Goal: Task Accomplishment & Management: Manage account settings

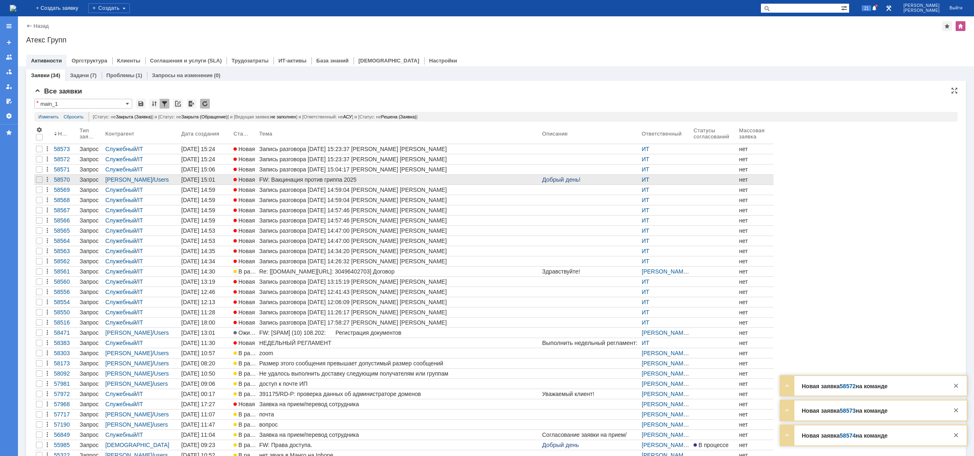
click at [290, 178] on div "FW: Вакцинация против гриппа 2025" at bounding box center [399, 179] width 280 height 7
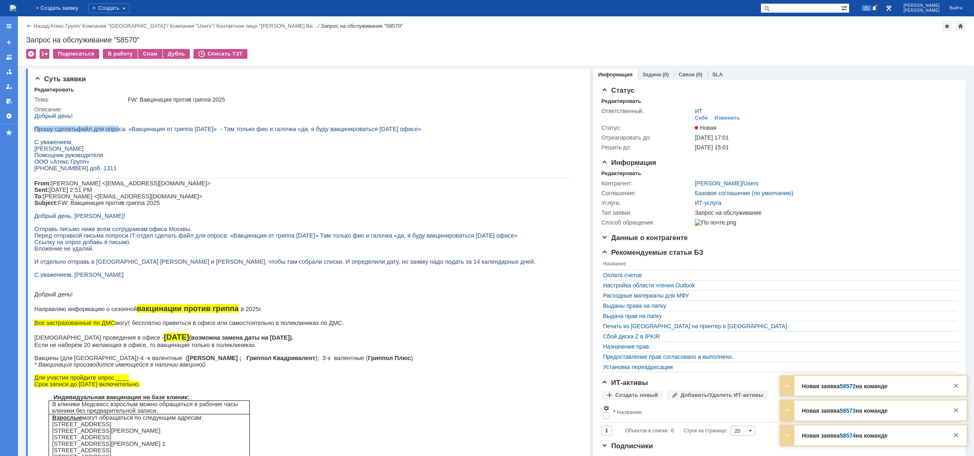
drag, startPoint x: 112, startPoint y: 132, endPoint x: 184, endPoint y: 127, distance: 71.7
click at [178, 127] on div "Добрый день! Прошу сделать файл для опроса: «Вакцинация от гриппа [DATE]» - Там…" at bounding box center [302, 323] width 537 height 421
drag, startPoint x: 218, startPoint y: 129, endPoint x: 252, endPoint y: 132, distance: 34.1
click at [251, 132] on span "файл для опроса: «Вакцинация от гриппа [DATE]» - Там только фио и галочка «да, …" at bounding box center [249, 129] width 344 height 7
drag, startPoint x: 300, startPoint y: 136, endPoint x: 326, endPoint y: 136, distance: 25.7
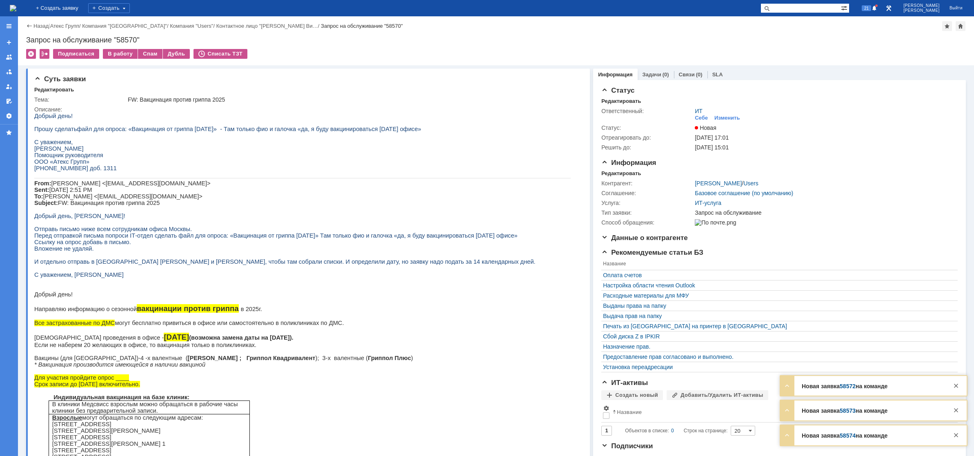
click at [316, 136] on p at bounding box center [302, 135] width 537 height 7
drag, startPoint x: 354, startPoint y: 131, endPoint x: 364, endPoint y: 129, distance: 10.4
click at [364, 129] on span "файл для опроса: «Вакцинация от гриппа [DATE]» - Там только фио и галочка «да, …" at bounding box center [249, 129] width 344 height 7
click at [380, 129] on span "файл для опроса: «Вакцинация от гриппа [DATE]» - Там только фио и галочка «да, …" at bounding box center [249, 129] width 344 height 7
drag, startPoint x: 106, startPoint y: 243, endPoint x: 152, endPoint y: 244, distance: 46.2
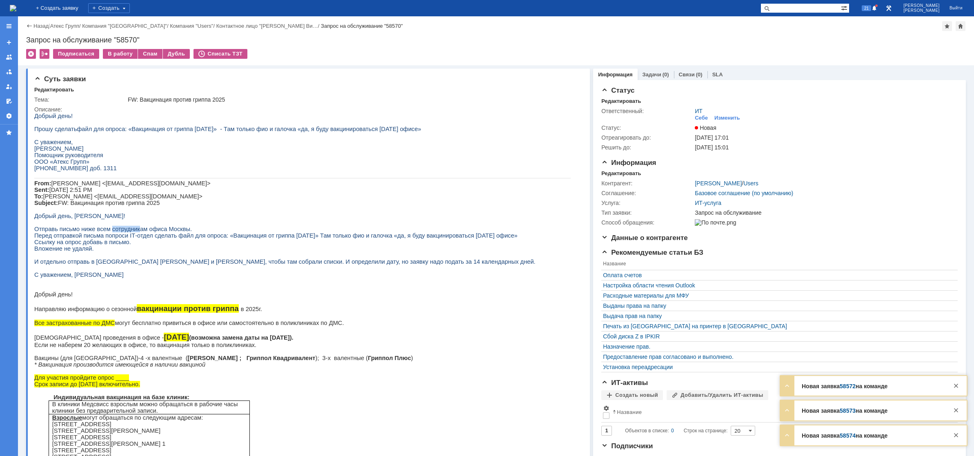
click at [150, 232] on span "Отправь письмо ниже всем сотрудникам офиса Москвы." at bounding box center [113, 229] width 158 height 7
drag, startPoint x: 85, startPoint y: 254, endPoint x: 148, endPoint y: 254, distance: 62.9
click at [137, 239] on p "Перед отправкой письма попроси IT -отдел сделать файл для опроса: «Вакцинация о…" at bounding box center [302, 235] width 537 height 7
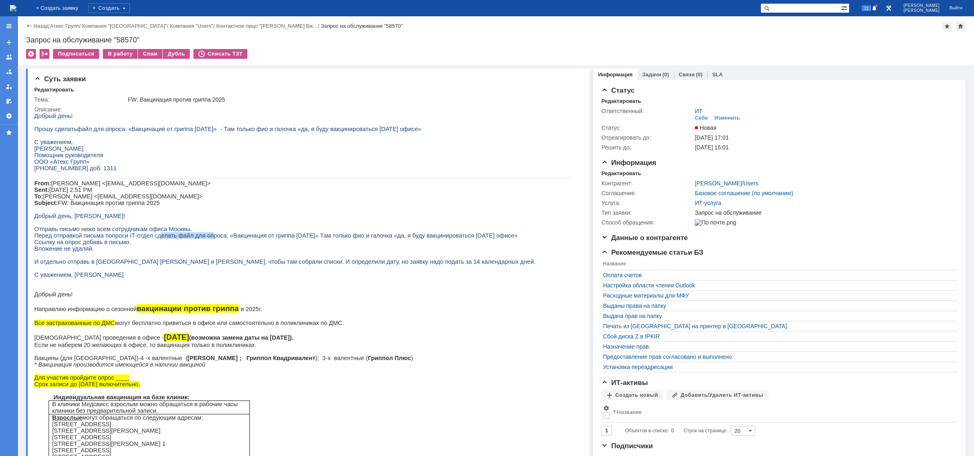
drag, startPoint x: 165, startPoint y: 252, endPoint x: 218, endPoint y: 250, distance: 53.1
click at [202, 239] on span "-отдел сделать файл для опроса: «Вакцинация от гриппа [DATE]» Там только фио и …" at bounding box center [326, 235] width 383 height 7
drag, startPoint x: 221, startPoint y: 251, endPoint x: 312, endPoint y: 253, distance: 90.7
click at [295, 239] on span "-отдел сделать файл для опроса: «Вакцинация от гриппа [DATE]» Там только фио и …" at bounding box center [326, 235] width 383 height 7
drag, startPoint x: 312, startPoint y: 253, endPoint x: 366, endPoint y: 253, distance: 54.3
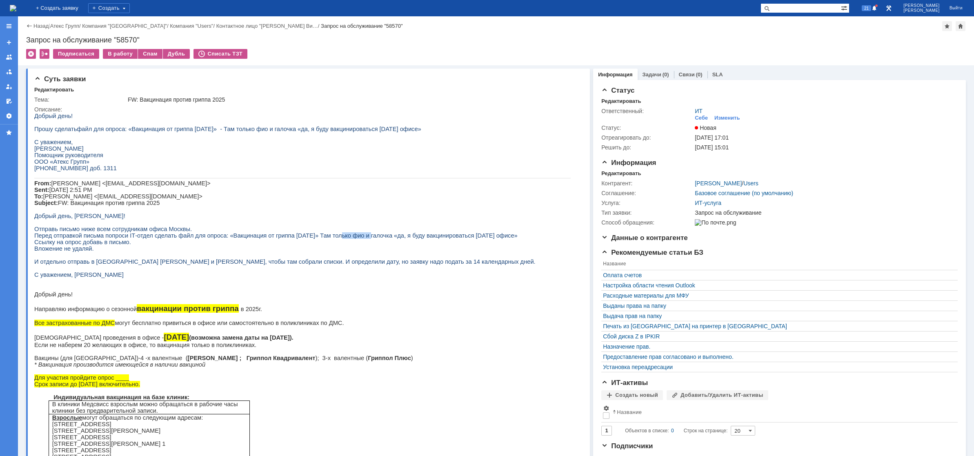
click at [357, 239] on span "-отдел сделать файл для опроса: «Вакцинация от гриппа [DATE]» Там только фио и …" at bounding box center [326, 235] width 383 height 7
drag, startPoint x: 374, startPoint y: 253, endPoint x: 397, endPoint y: 253, distance: 22.9
click at [396, 239] on span "-отдел сделать файл для опроса: «Вакцинация от гриппа [DATE]» Там только фио и …" at bounding box center [326, 235] width 383 height 7
drag, startPoint x: 55, startPoint y: 259, endPoint x: 93, endPoint y: 258, distance: 37.6
click at [93, 245] on span "Ссылку на опрос добавь в письмо." at bounding box center [82, 242] width 97 height 7
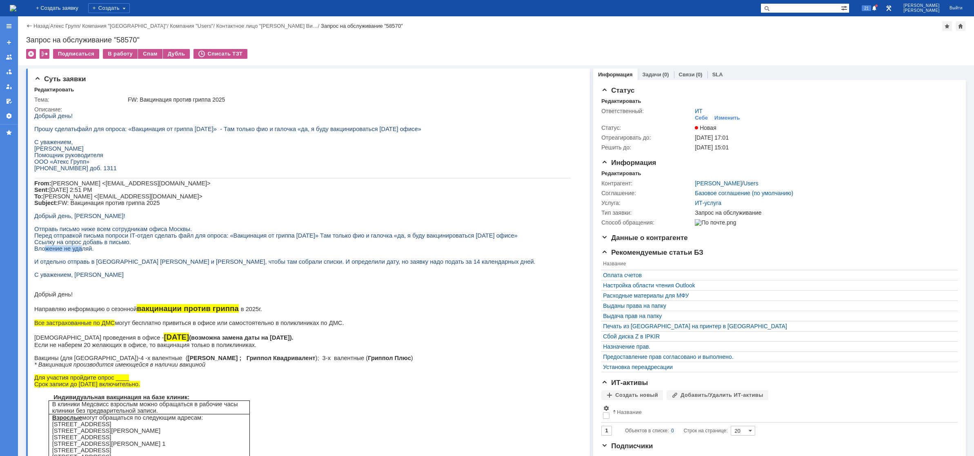
drag, startPoint x: 55, startPoint y: 265, endPoint x: 84, endPoint y: 263, distance: 28.7
click at [79, 252] on span "Вложение не удаляй." at bounding box center [64, 248] width 60 height 7
drag, startPoint x: 60, startPoint y: 279, endPoint x: 93, endPoint y: 282, distance: 33.2
click at [89, 265] on span "И отдельно отправь в [GEOGRAPHIC_DATA] [PERSON_NAME] и [PERSON_NAME], чтобы там…" at bounding box center [284, 262] width 501 height 7
drag, startPoint x: 207, startPoint y: 279, endPoint x: 224, endPoint y: 281, distance: 16.9
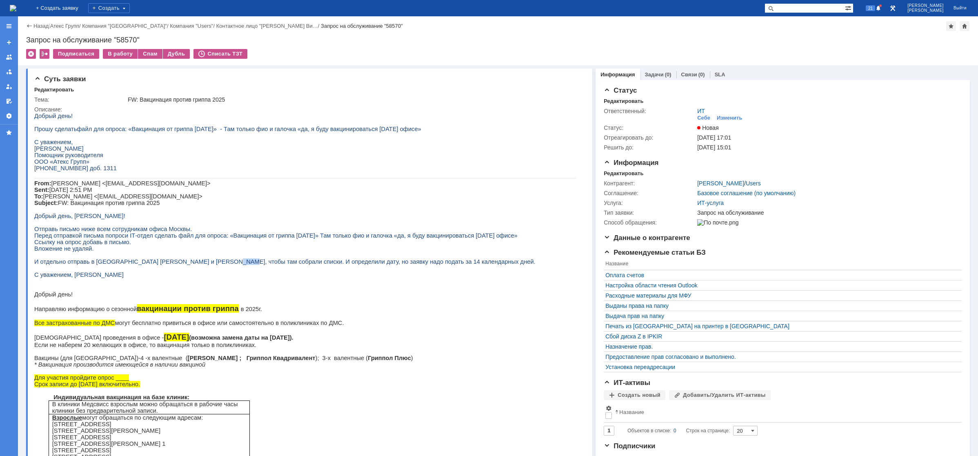
click at [216, 265] on span "И отдельно отправь в [GEOGRAPHIC_DATA] [PERSON_NAME] и [PERSON_NAME], чтобы там…" at bounding box center [284, 262] width 501 height 7
click at [237, 265] on span "И отдельно отправь в [GEOGRAPHIC_DATA] [PERSON_NAME] и [PERSON_NAME], чтобы там…" at bounding box center [284, 262] width 501 height 7
drag, startPoint x: 265, startPoint y: 281, endPoint x: 276, endPoint y: 281, distance: 10.2
click at [274, 265] on span "И отдельно отправь в [GEOGRAPHIC_DATA] [PERSON_NAME] и [PERSON_NAME], чтобы там…" at bounding box center [284, 262] width 501 height 7
drag, startPoint x: 287, startPoint y: 281, endPoint x: 293, endPoint y: 281, distance: 6.1
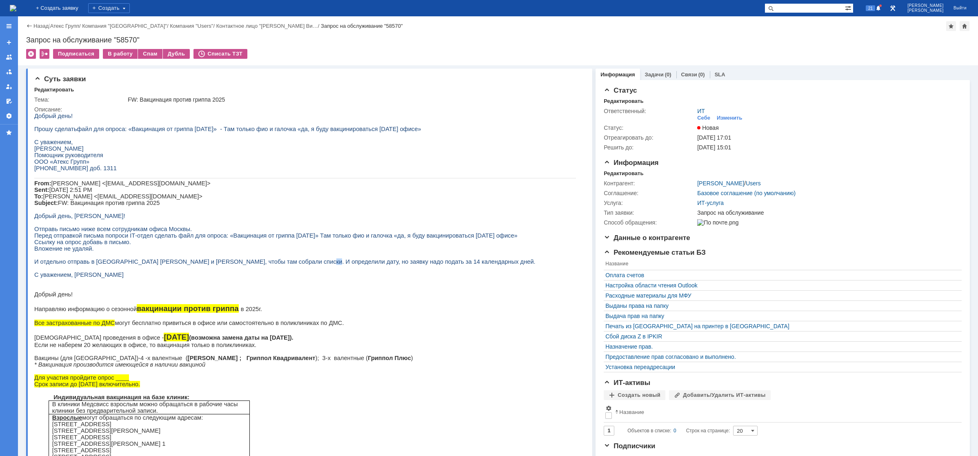
click at [293, 265] on span "И отдельно отправь в [GEOGRAPHIC_DATA] [PERSON_NAME] и [PERSON_NAME], чтобы там…" at bounding box center [284, 262] width 501 height 7
drag, startPoint x: 304, startPoint y: 281, endPoint x: 312, endPoint y: 281, distance: 8.6
click at [312, 265] on span "И отдельно отправь в [GEOGRAPHIC_DATA] [PERSON_NAME] и [PERSON_NAME], чтобы там…" at bounding box center [284, 262] width 501 height 7
drag, startPoint x: 336, startPoint y: 280, endPoint x: 344, endPoint y: 280, distance: 8.2
click at [340, 265] on span "И отдельно отправь в [GEOGRAPHIC_DATA] [PERSON_NAME] и [PERSON_NAME], чтобы там…" at bounding box center [284, 262] width 501 height 7
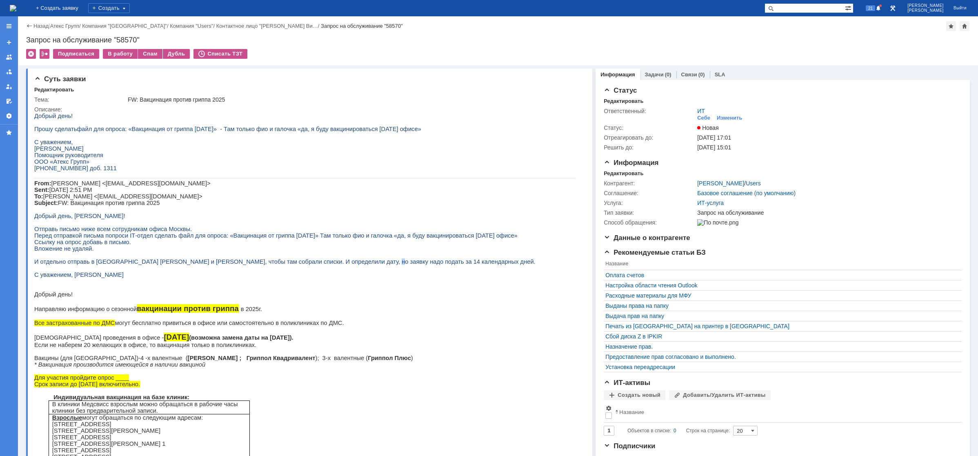
drag, startPoint x: 353, startPoint y: 280, endPoint x: 362, endPoint y: 281, distance: 9.4
click at [356, 265] on span "И отдельно отправь в [GEOGRAPHIC_DATA] [PERSON_NAME] и [PERSON_NAME], чтобы там…" at bounding box center [284, 262] width 501 height 7
drag, startPoint x: 407, startPoint y: 279, endPoint x: 309, endPoint y: 283, distance: 98.1
click at [309, 265] on span "И отдельно отправь в [GEOGRAPHIC_DATA] [PERSON_NAME] и [PERSON_NAME], чтобы там…" at bounding box center [284, 262] width 501 height 7
click at [16, 8] on img at bounding box center [13, 8] width 7 height 7
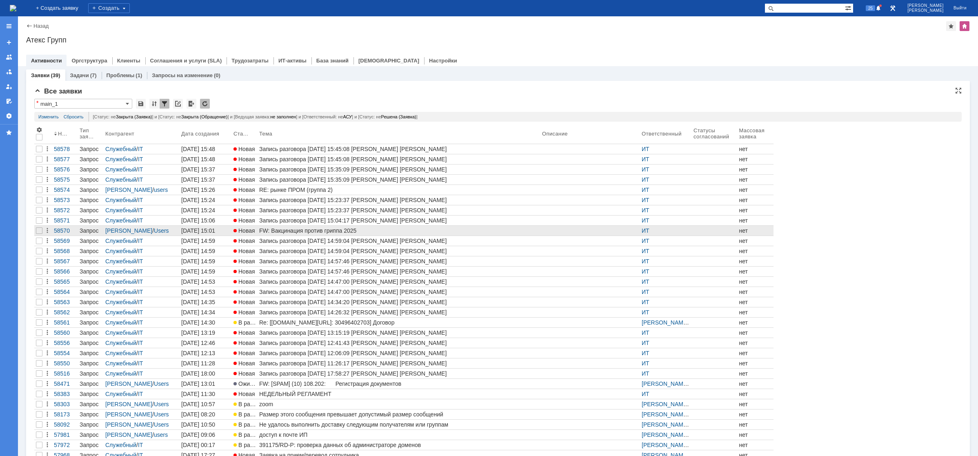
click at [279, 229] on div "FW: Вакцинация против гриппа 2025" at bounding box center [399, 230] width 280 height 7
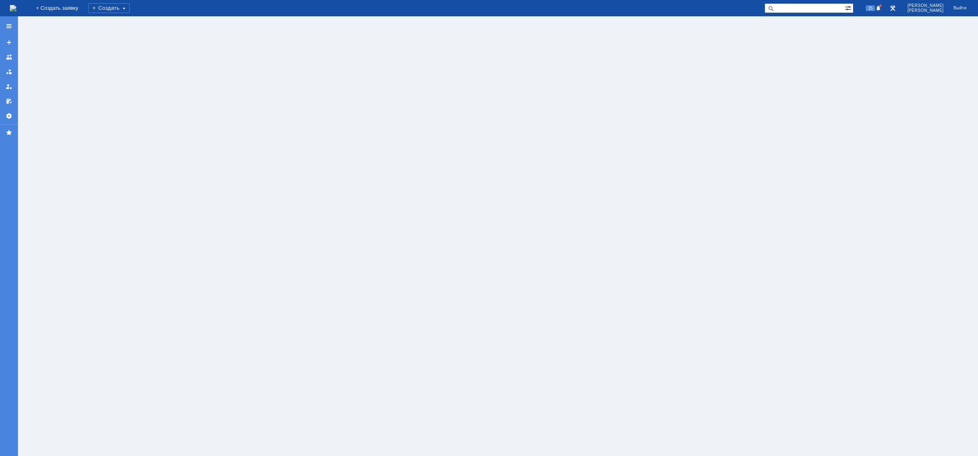
click at [16, 10] on img at bounding box center [13, 8] width 7 height 7
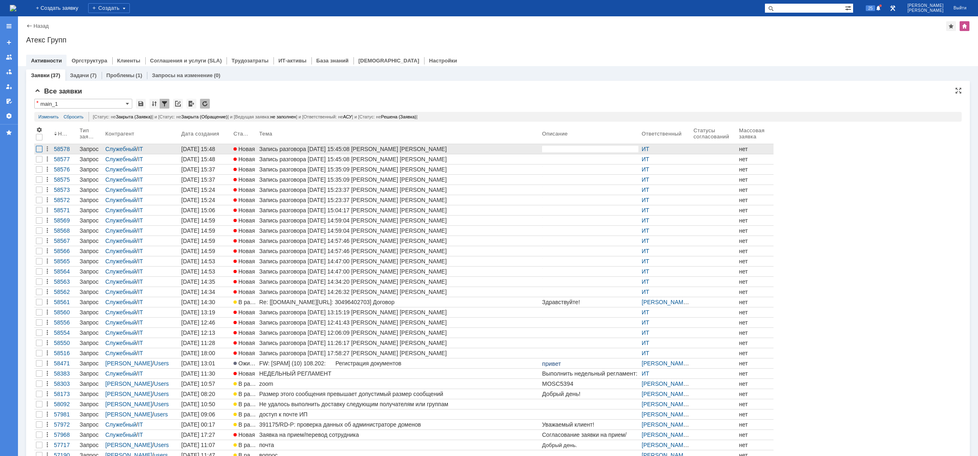
click at [38, 148] on div at bounding box center [39, 149] width 7 height 7
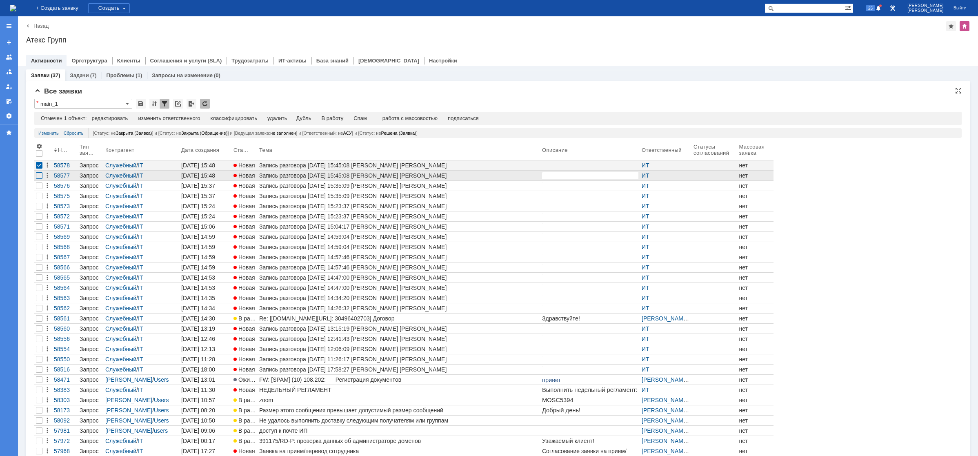
click at [40, 173] on div at bounding box center [39, 175] width 7 height 7
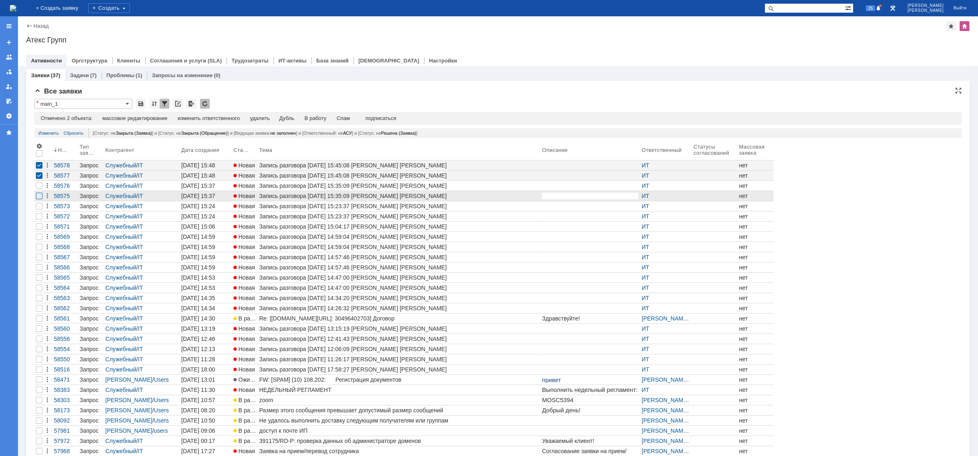
click at [38, 188] on div at bounding box center [39, 186] width 7 height 7
click at [40, 195] on div at bounding box center [39, 196] width 7 height 7
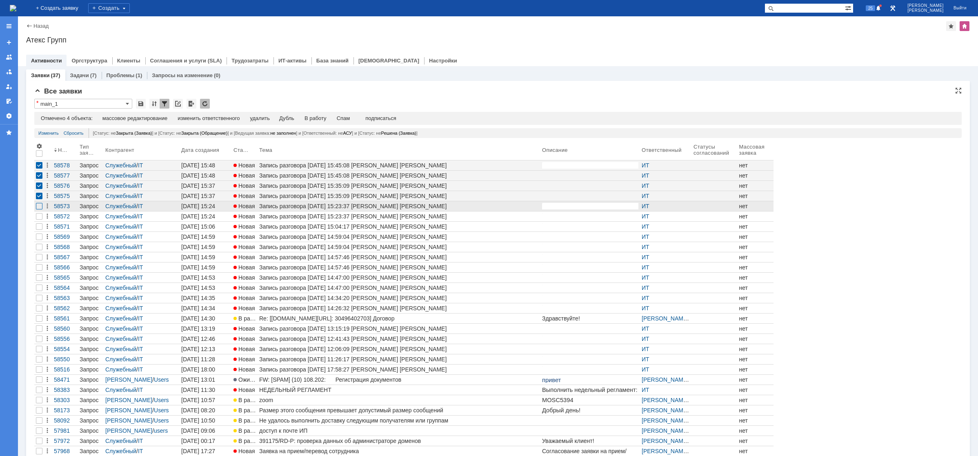
click at [40, 206] on div at bounding box center [39, 206] width 7 height 7
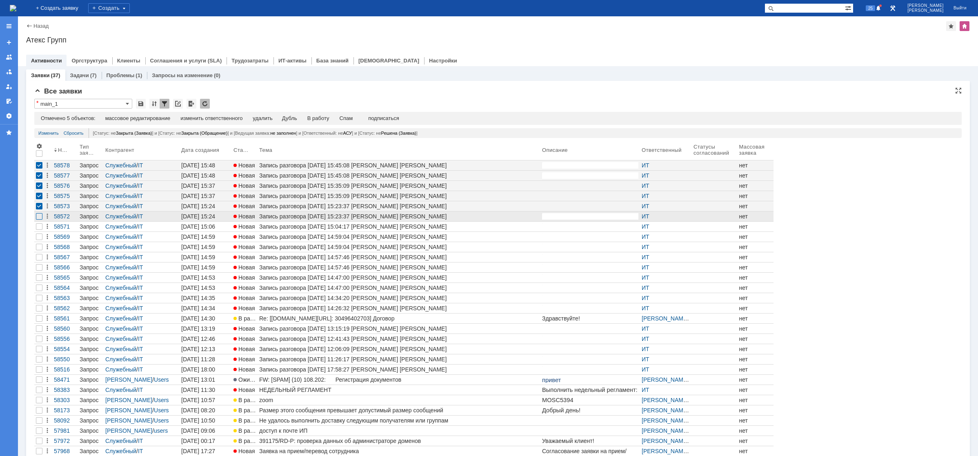
click at [40, 216] on div at bounding box center [39, 216] width 7 height 7
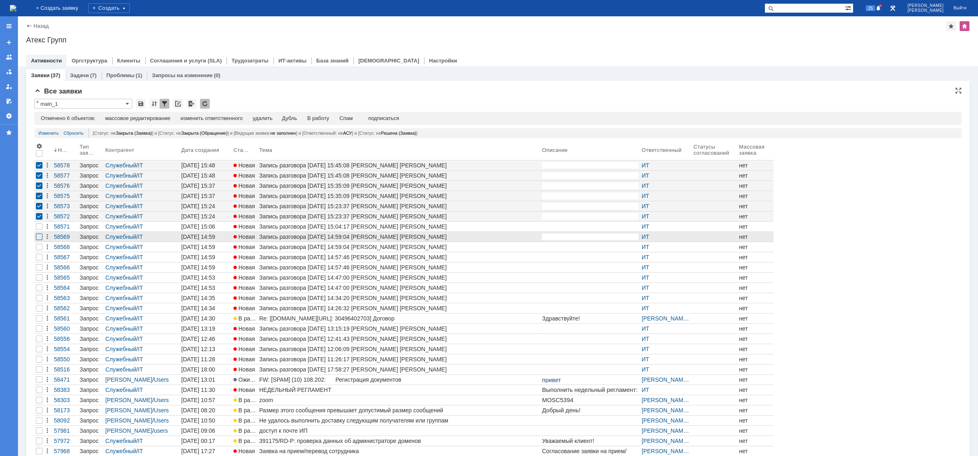
click at [37, 238] on div at bounding box center [39, 237] width 7 height 7
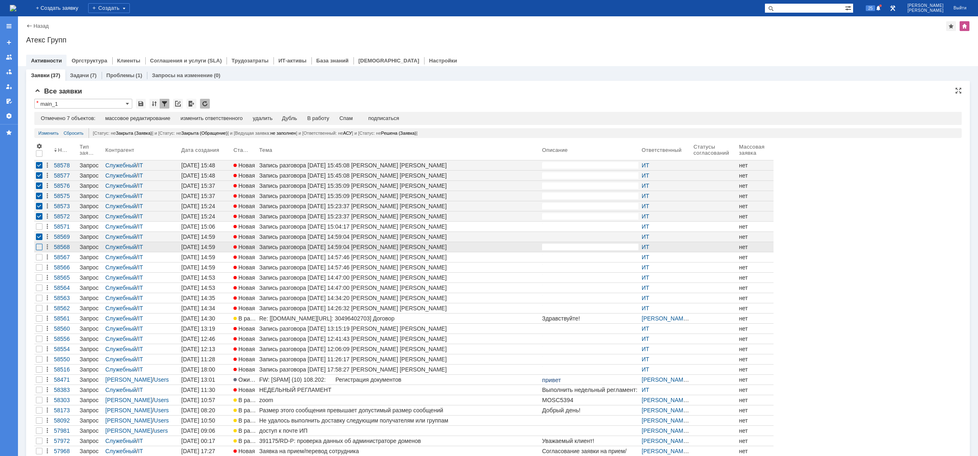
click at [39, 247] on div at bounding box center [39, 247] width 7 height 7
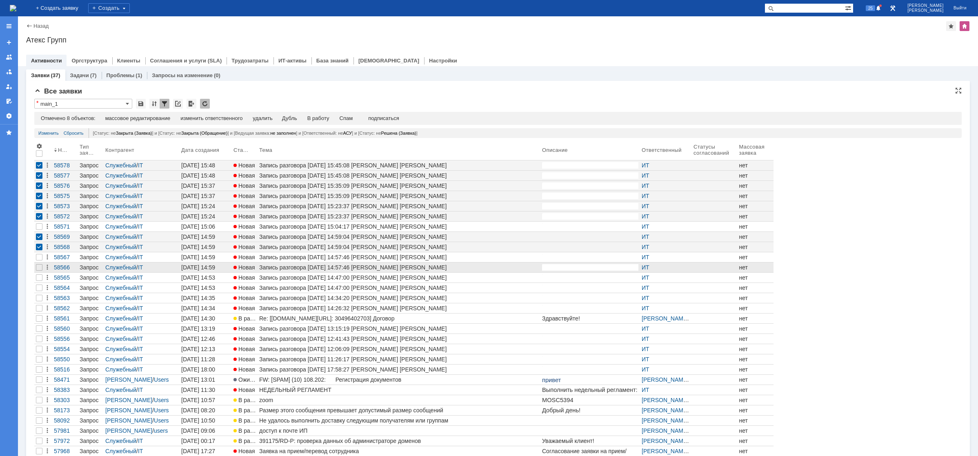
click at [42, 265] on div at bounding box center [39, 268] width 10 height 10
click at [40, 257] on div at bounding box center [39, 257] width 7 height 7
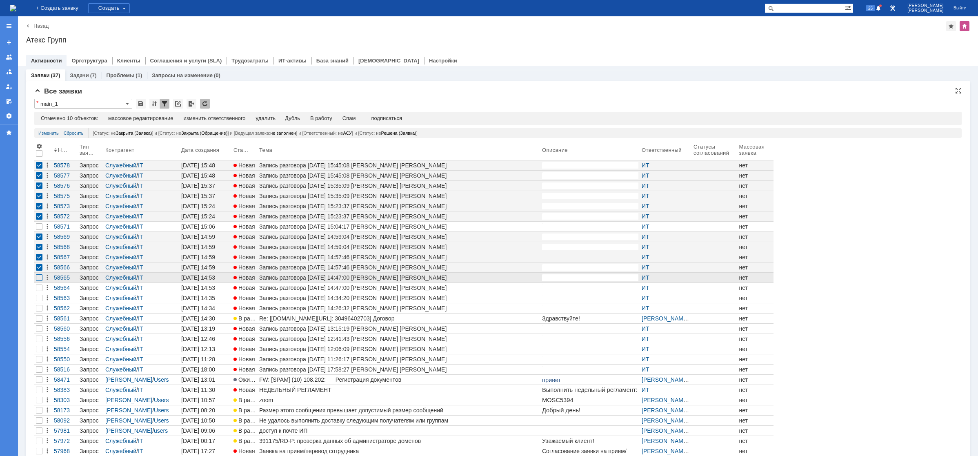
click at [38, 279] on div at bounding box center [39, 277] width 7 height 7
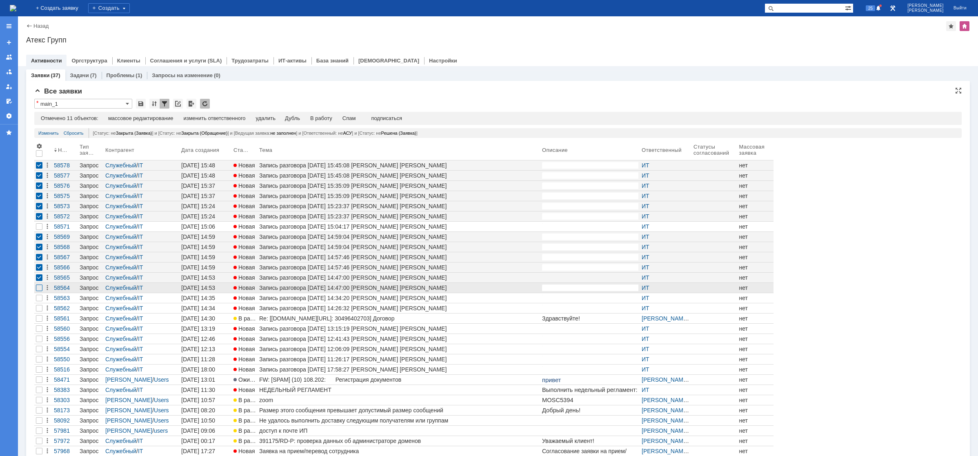
click at [39, 290] on div at bounding box center [39, 288] width 7 height 7
click at [355, 116] on div "Спам" at bounding box center [349, 118] width 13 height 7
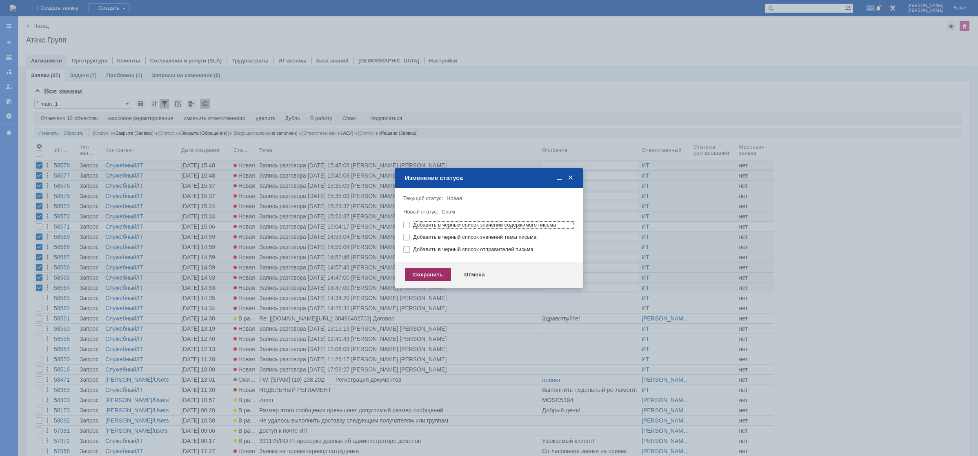
click at [417, 277] on div "Сохранить" at bounding box center [428, 274] width 46 height 13
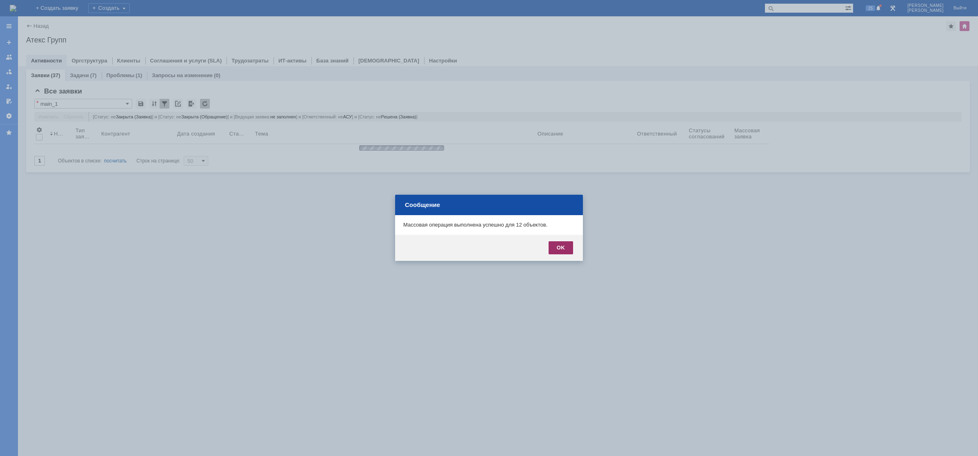
click at [561, 247] on div "OK" at bounding box center [561, 247] width 25 height 13
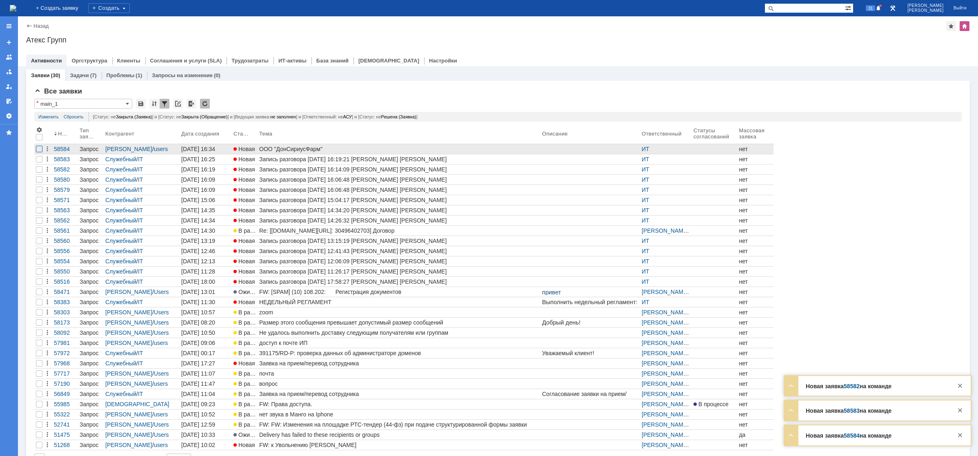
click at [36, 150] on div at bounding box center [39, 149] width 7 height 7
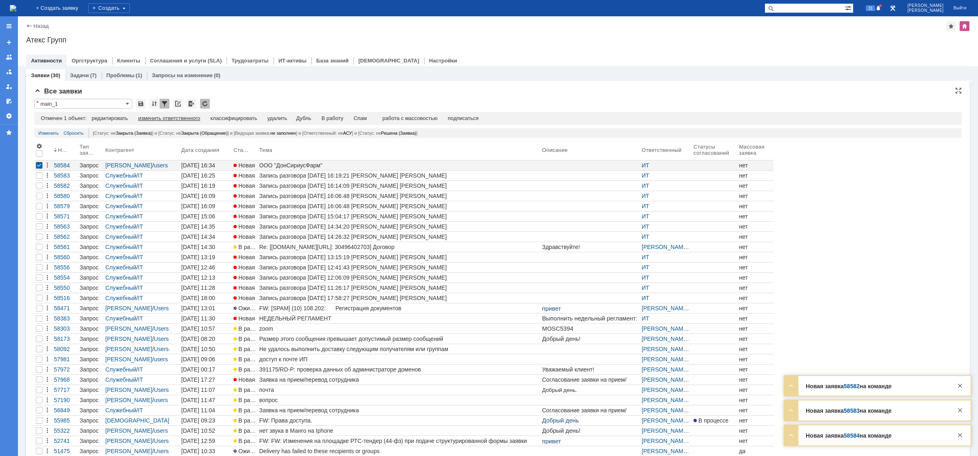
click at [191, 117] on div "изменить ответственного" at bounding box center [169, 118] width 62 height 7
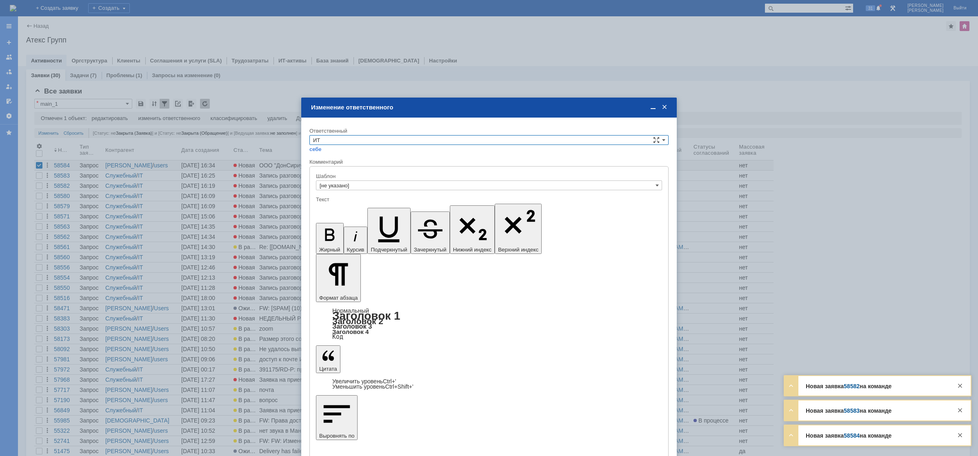
click at [362, 142] on input "ИТ" at bounding box center [489, 140] width 359 height 10
click at [348, 205] on span "АСУ" at bounding box center [489, 208] width 352 height 7
type input "АСУ"
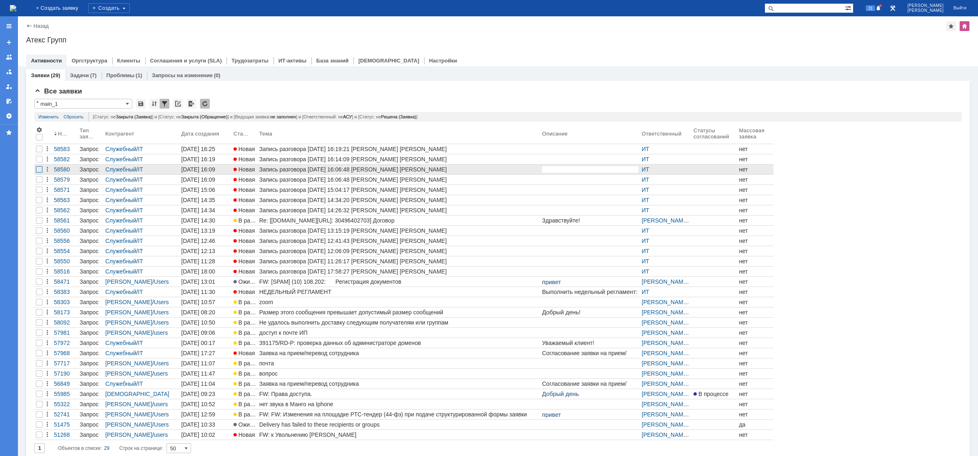
click at [39, 168] on div at bounding box center [39, 169] width 7 height 7
click at [37, 182] on div at bounding box center [39, 179] width 7 height 7
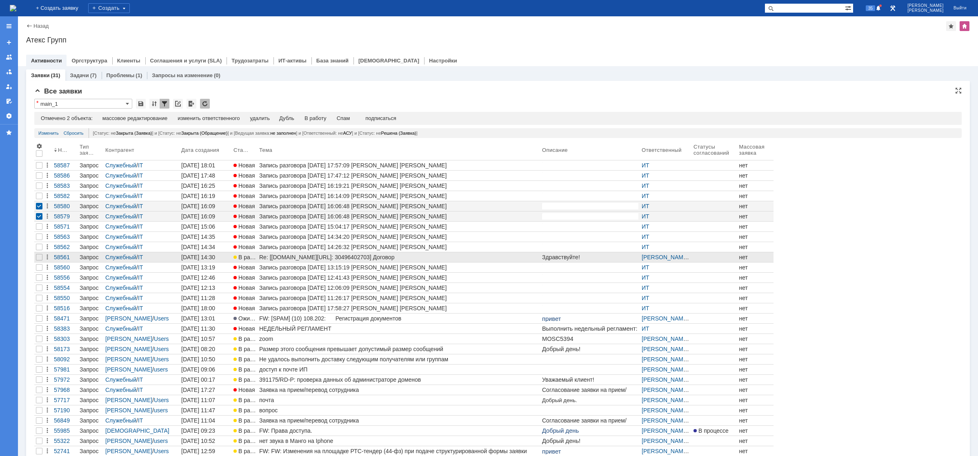
click at [755, 256] on div "нет" at bounding box center [755, 257] width 33 height 7
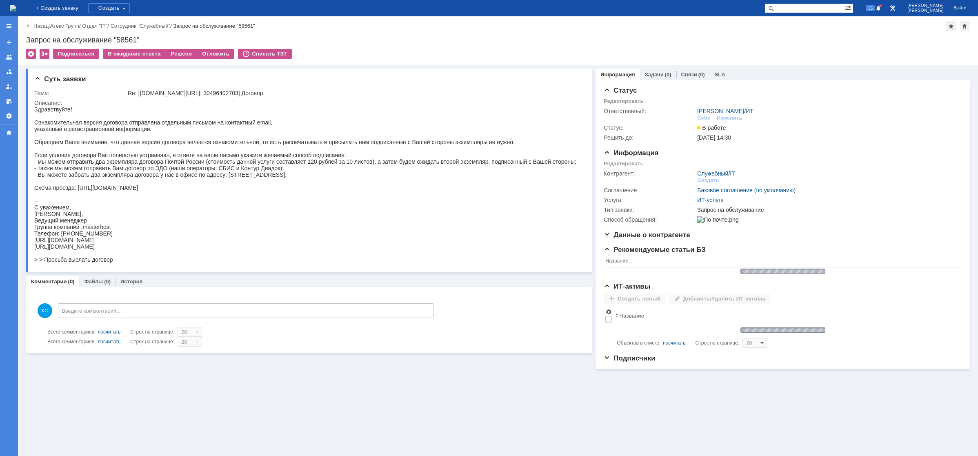
click at [16, 5] on img at bounding box center [13, 8] width 7 height 7
